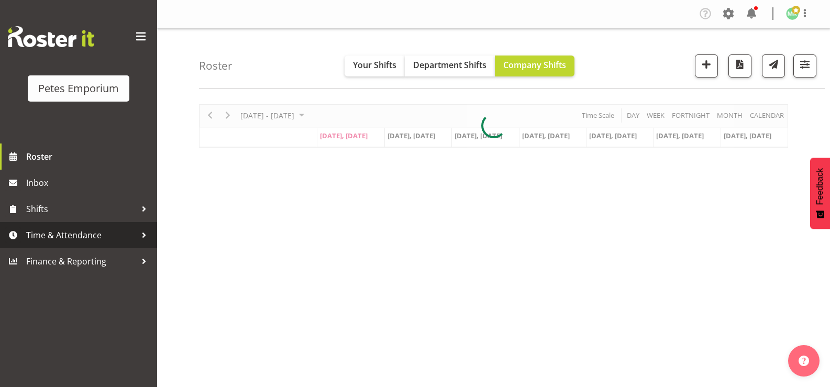
drag, startPoint x: 80, startPoint y: 231, endPoint x: 79, endPoint y: 226, distance: 5.3
click at [79, 230] on span "Time & Attendance" at bounding box center [81, 235] width 110 height 16
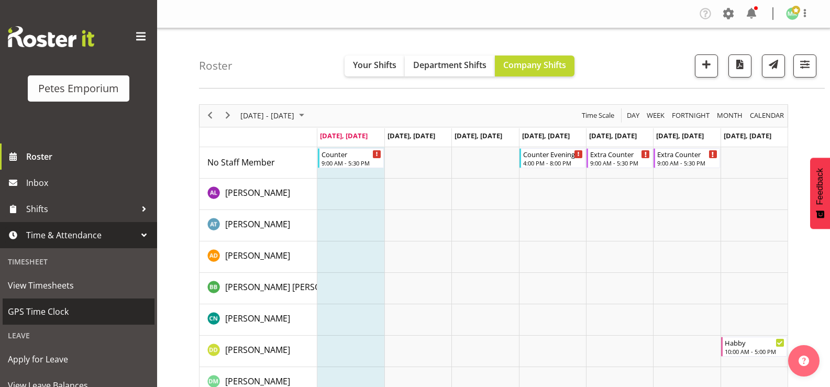
click at [67, 313] on span "GPS Time Clock" at bounding box center [78, 312] width 141 height 16
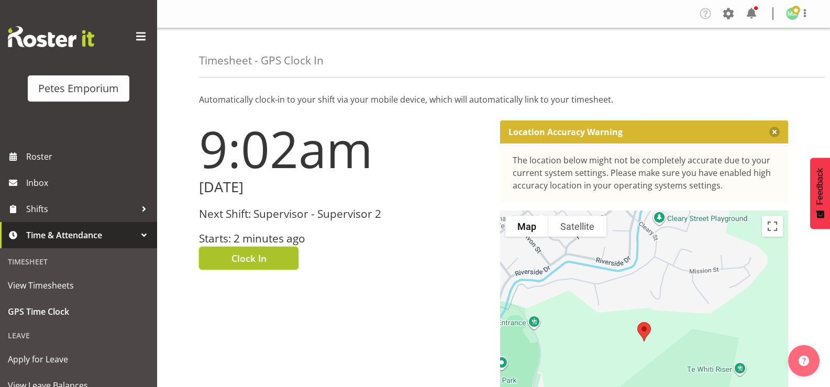
click at [231, 264] on span "Clock In" at bounding box center [248, 258] width 35 height 14
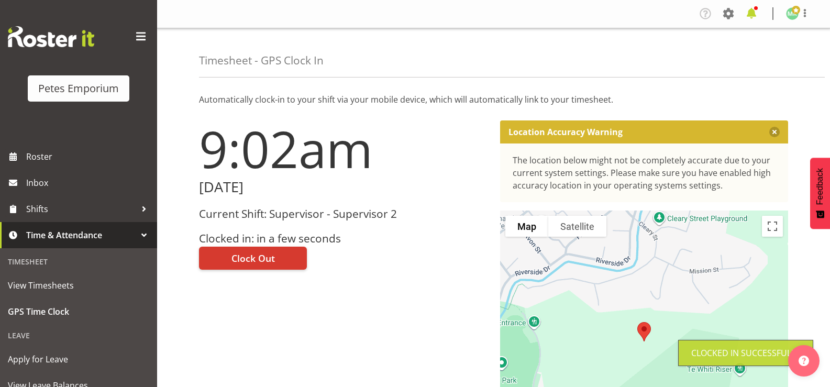
click at [754, 18] on span at bounding box center [751, 13] width 17 height 17
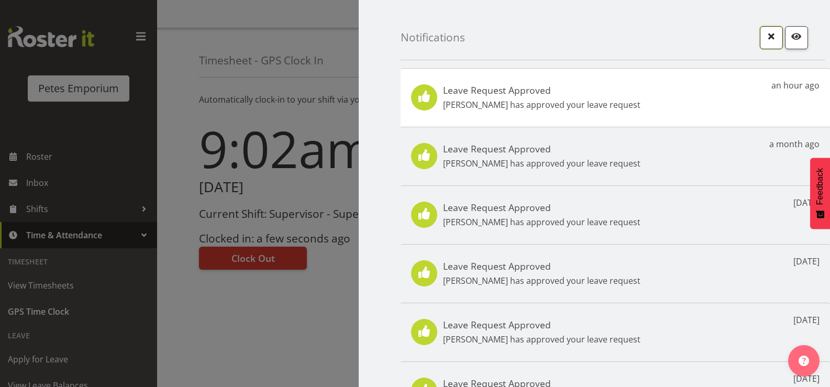
click at [765, 39] on span "button" at bounding box center [772, 36] width 14 height 14
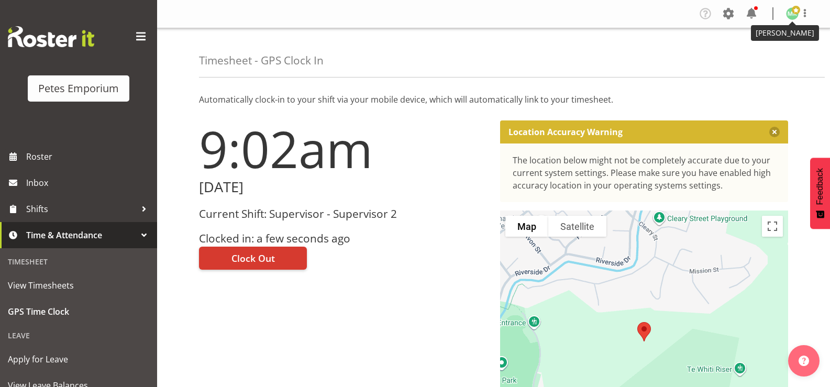
click at [791, 14] on img at bounding box center [792, 13] width 13 height 13
click at [762, 57] on link "Log Out" at bounding box center [761, 55] width 101 height 19
